Goal: Navigation & Orientation: Find specific page/section

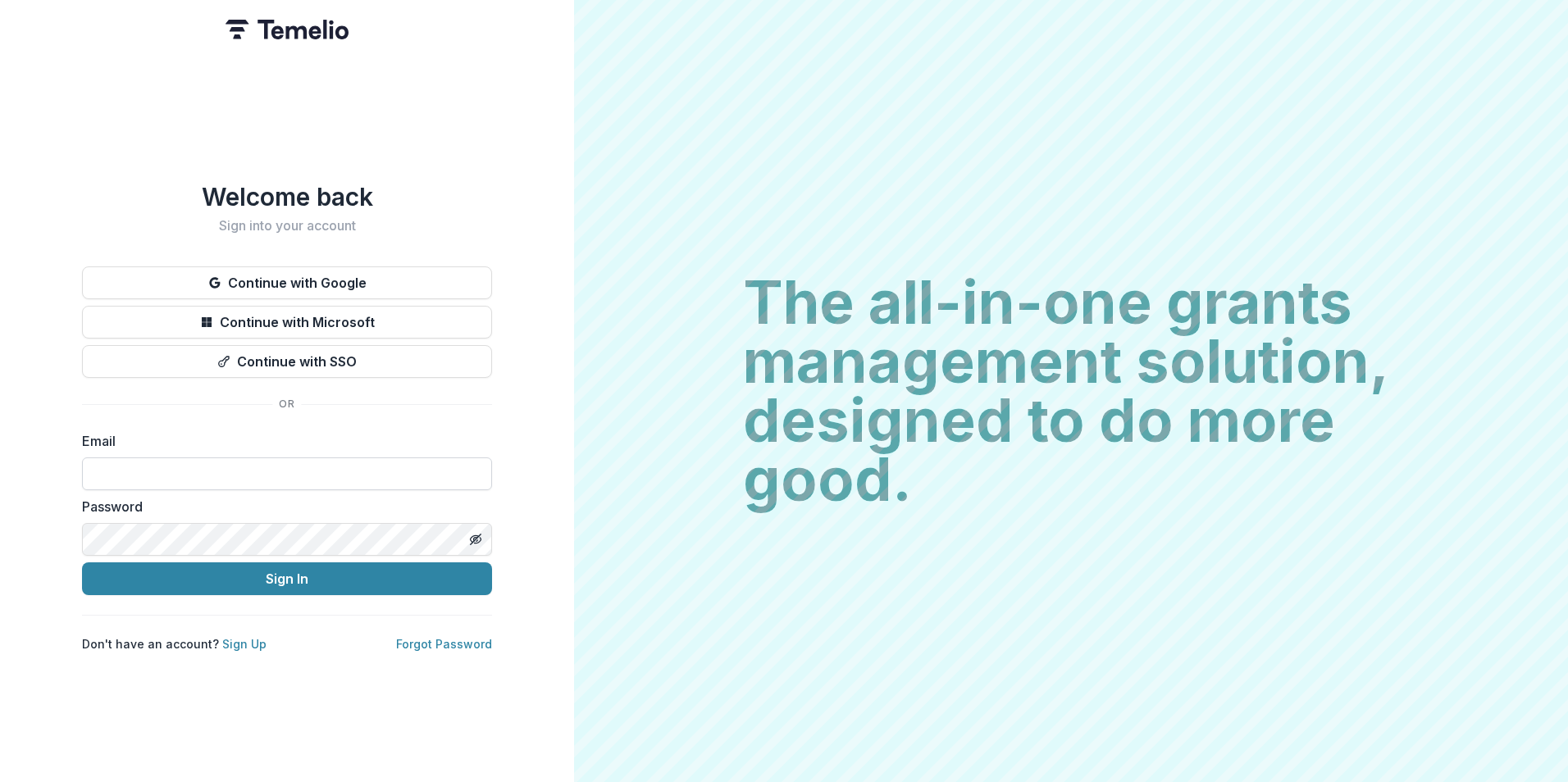
click at [257, 463] on input at bounding box center [286, 474] width 410 height 33
type input "**********"
click at [82, 563] on button "Sign In" at bounding box center [286, 579] width 410 height 33
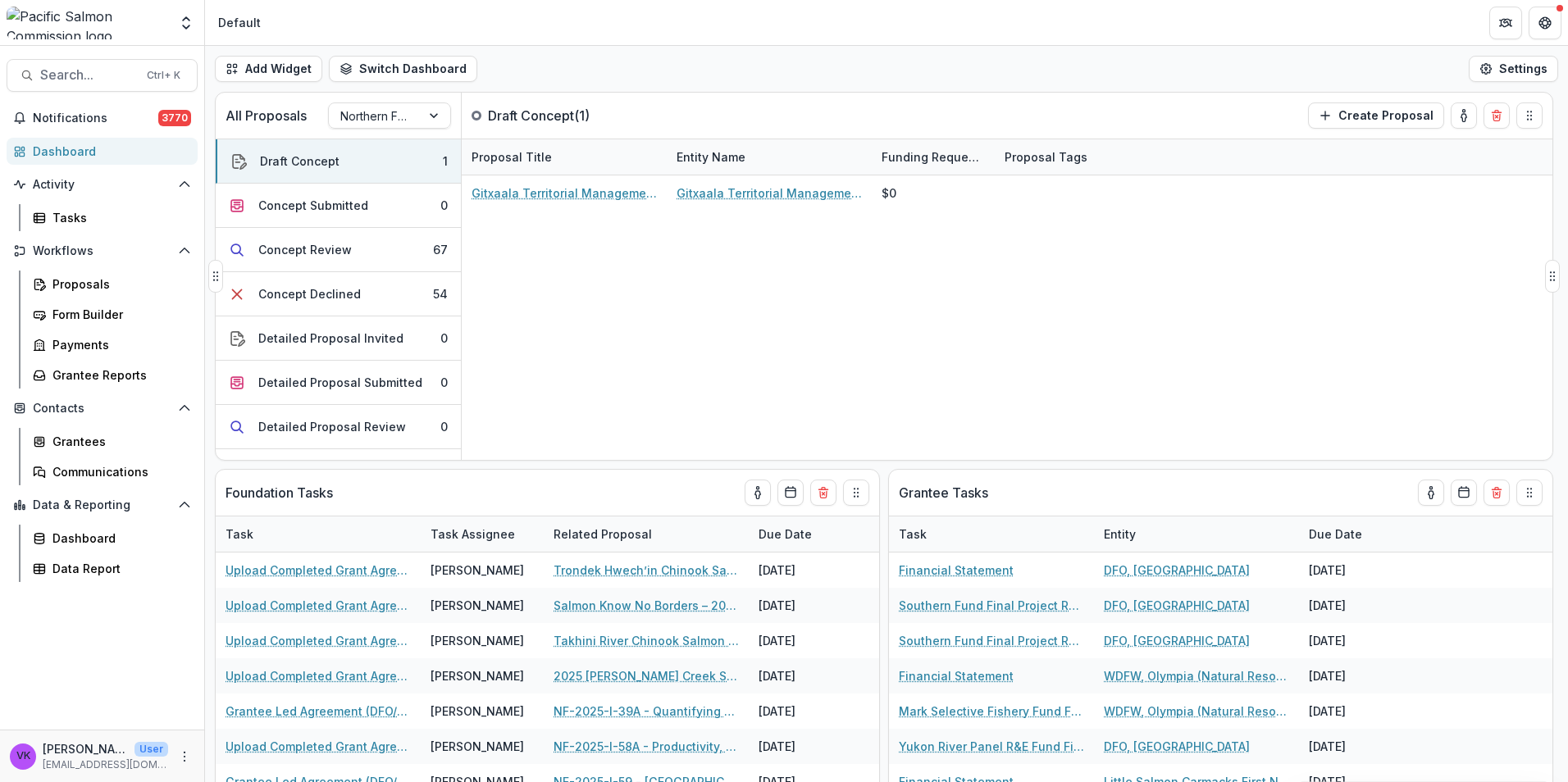
click at [1057, 282] on div "Gitxaala Territorial Management Agency - 2025 - Northern Fund Concept Applicati…" at bounding box center [1007, 317] width 1091 height 285
drag, startPoint x: 1017, startPoint y: 305, endPoint x: 1013, endPoint y: 282, distance: 23.3
click at [1015, 292] on div "Gitxaala Territorial Management Agency - 2025 - Northern Fund Concept Applicati…" at bounding box center [1007, 317] width 1091 height 285
